Goal: Find specific page/section: Find specific page/section

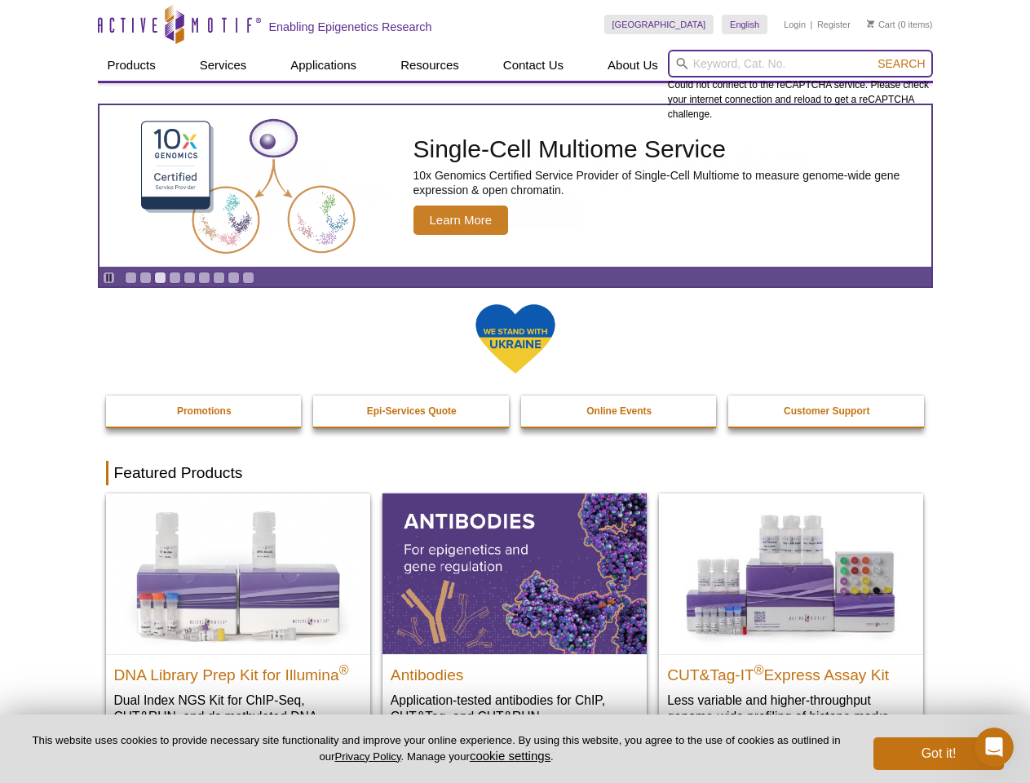
click at [800, 64] on input "search" at bounding box center [800, 64] width 265 height 28
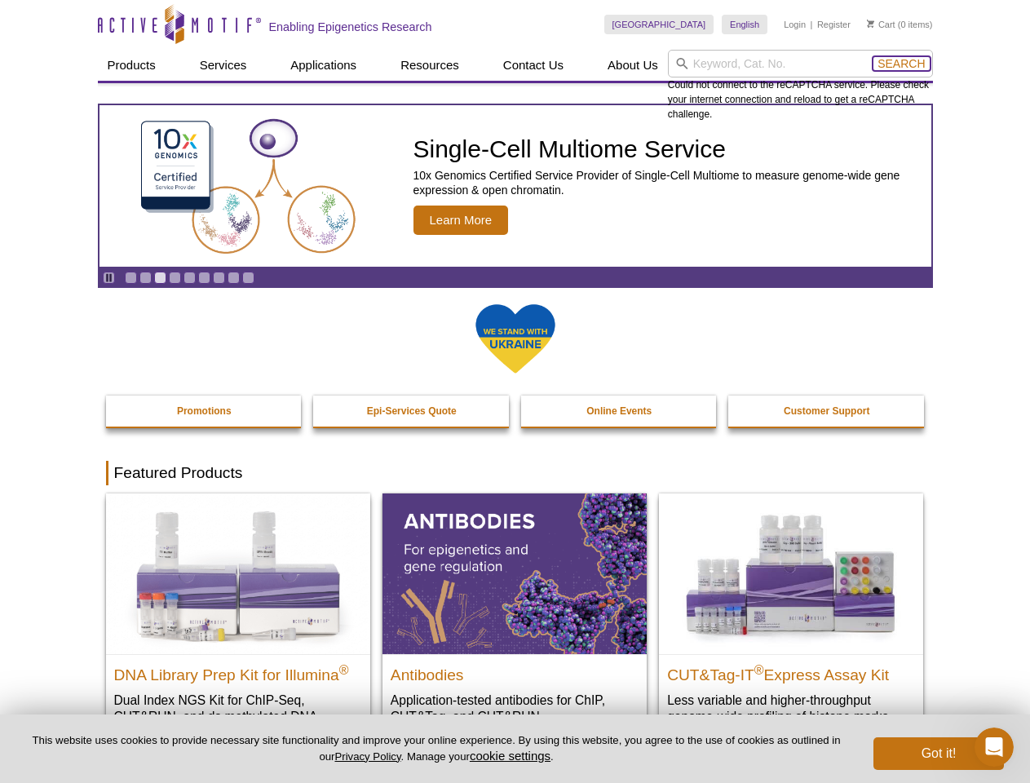
click at [901, 64] on span "Search" at bounding box center [901, 63] width 47 height 13
click at [109, 277] on icon "Pause" at bounding box center [109, 277] width 11 height 11
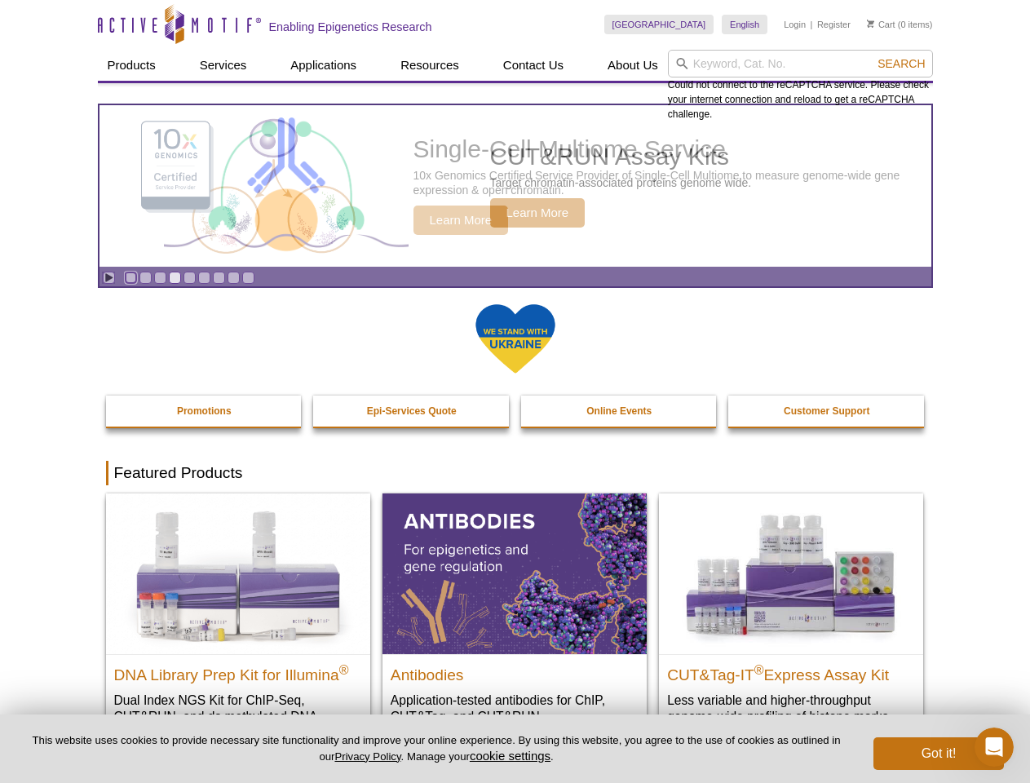
click at [131, 277] on link "Go to slide 1" at bounding box center [131, 278] width 12 height 12
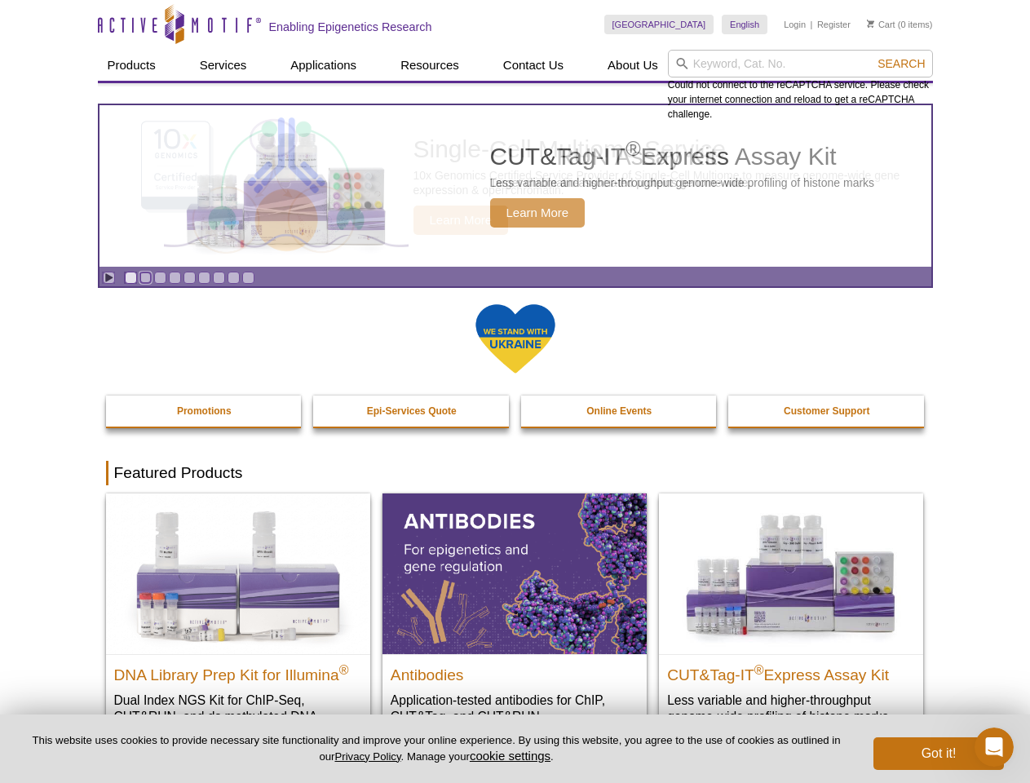
click at [145, 277] on link "Go to slide 2" at bounding box center [146, 278] width 12 height 12
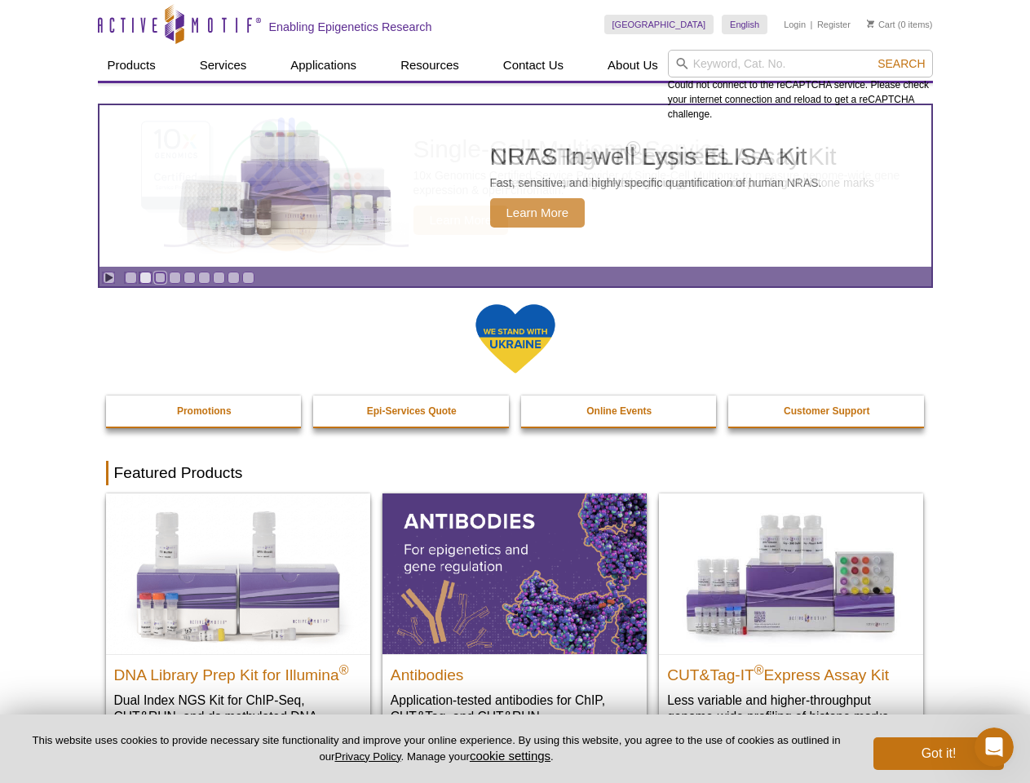
click at [160, 277] on link "Go to slide 3" at bounding box center [160, 278] width 12 height 12
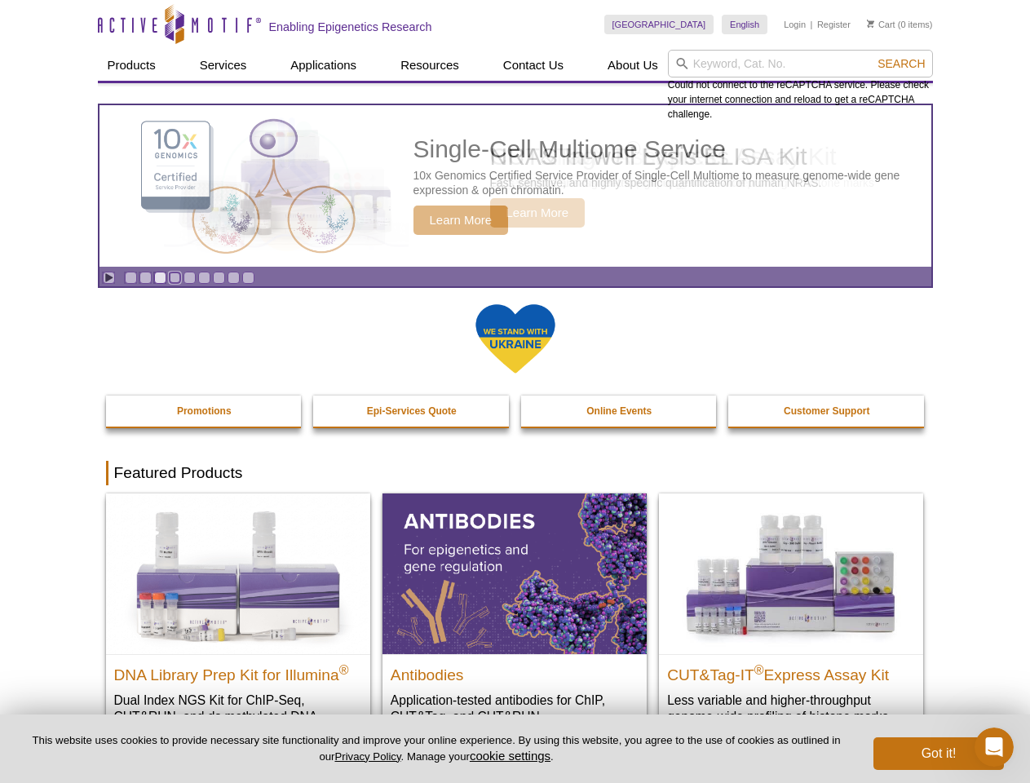
click at [175, 277] on link "Go to slide 4" at bounding box center [175, 278] width 12 height 12
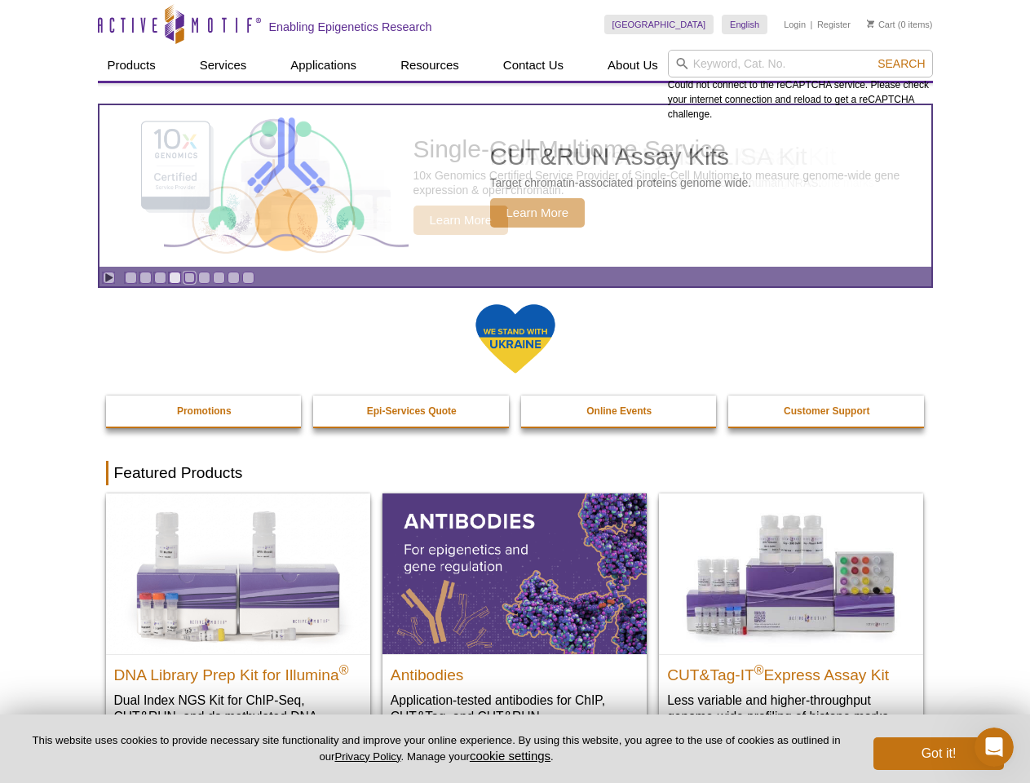
click at [189, 277] on link "Go to slide 5" at bounding box center [190, 278] width 12 height 12
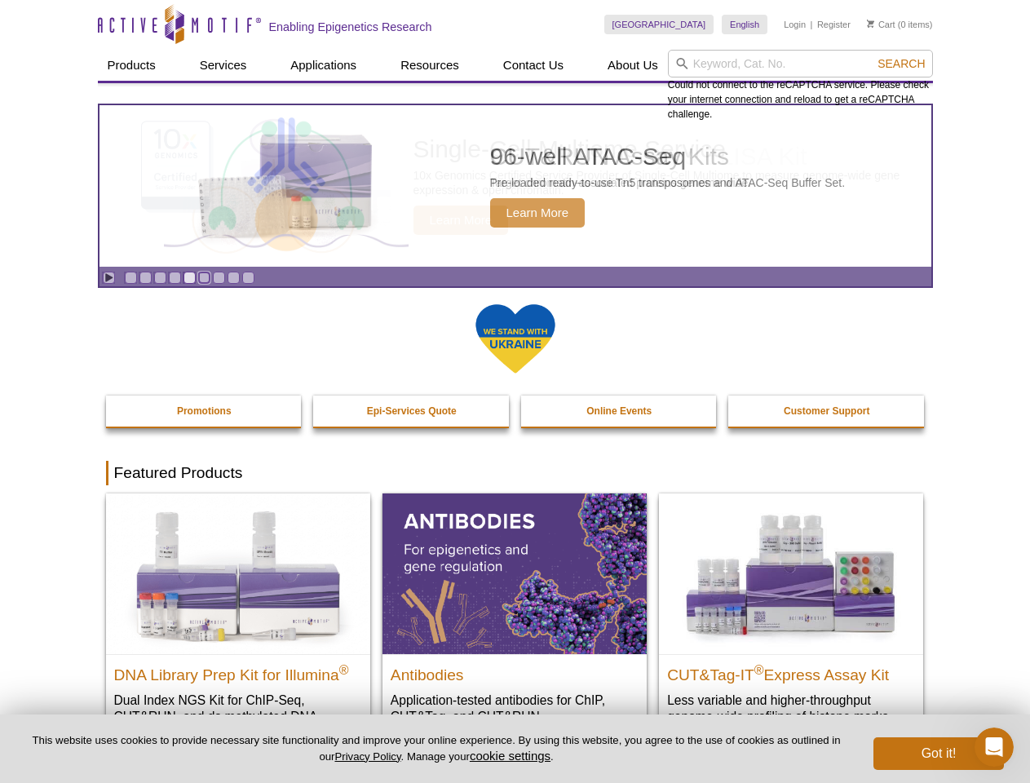
click at [204, 277] on link "Go to slide 6" at bounding box center [204, 278] width 12 height 12
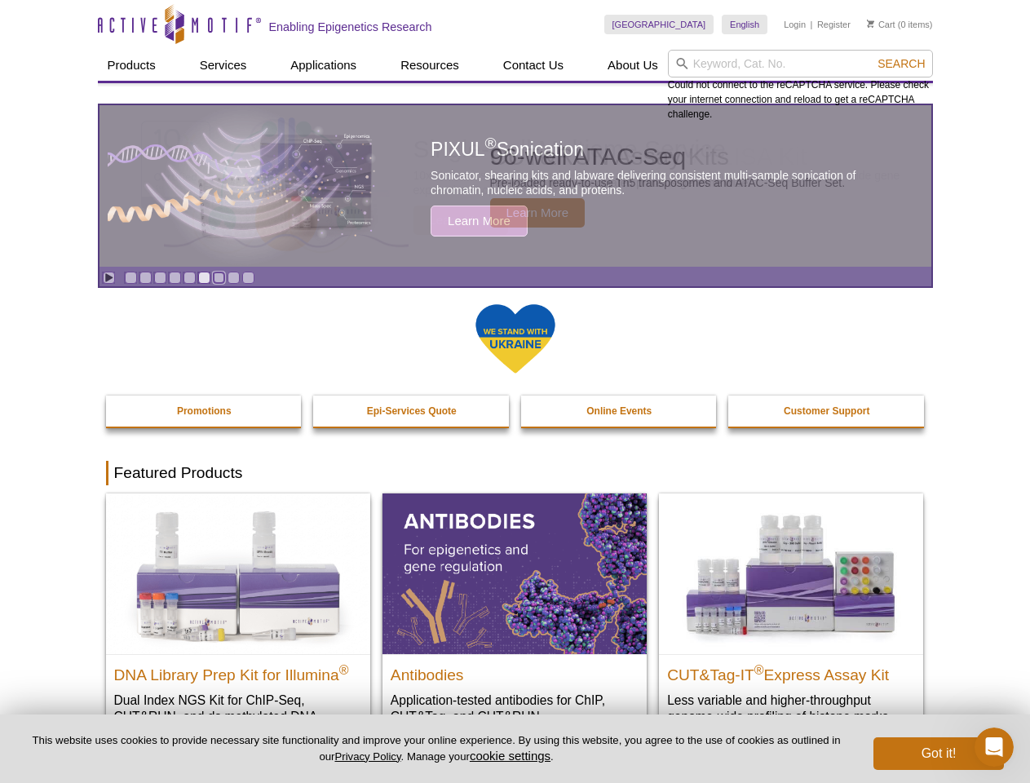
click at [219, 277] on link "Go to slide 7" at bounding box center [219, 278] width 12 height 12
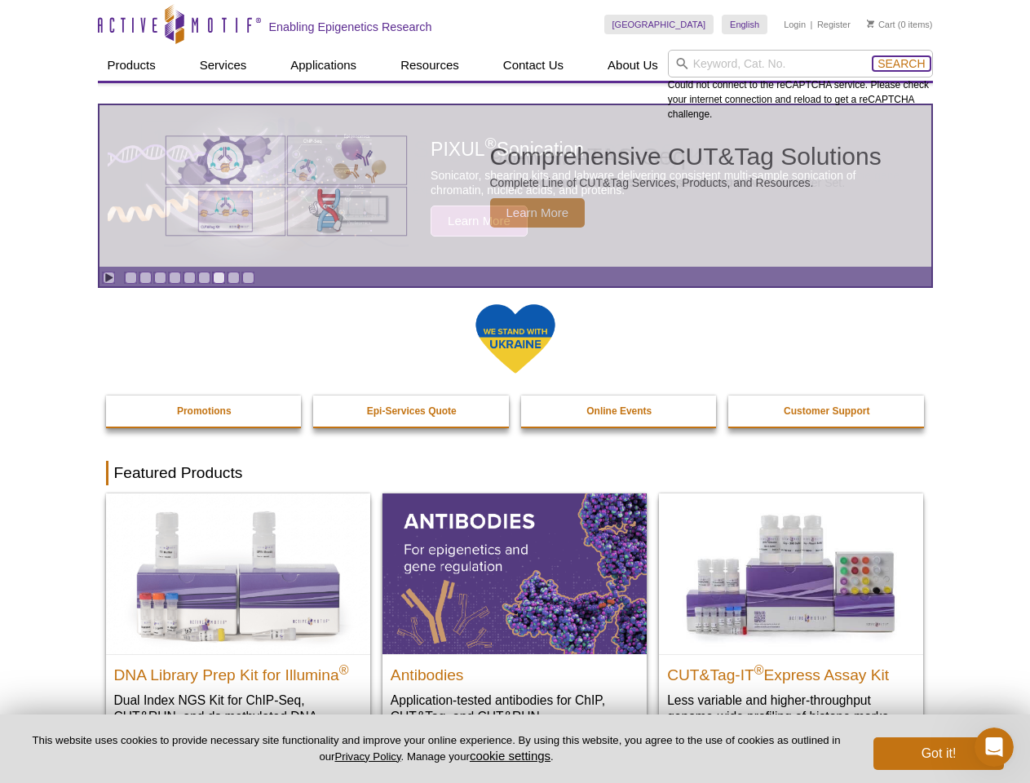
click at [901, 64] on span "Search" at bounding box center [901, 63] width 47 height 13
